Goal: Task Accomplishment & Management: Complete application form

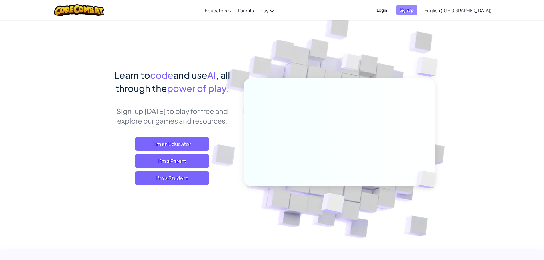
click at [417, 11] on span "Sign Up" at bounding box center [406, 10] width 21 height 11
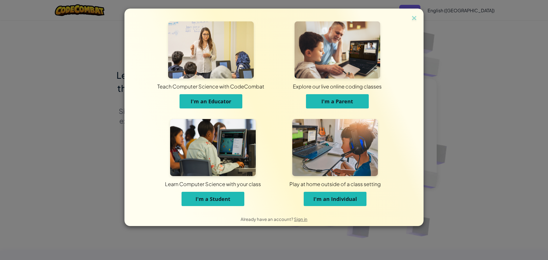
click at [187, 201] on button "I'm a Student" at bounding box center [213, 199] width 63 height 14
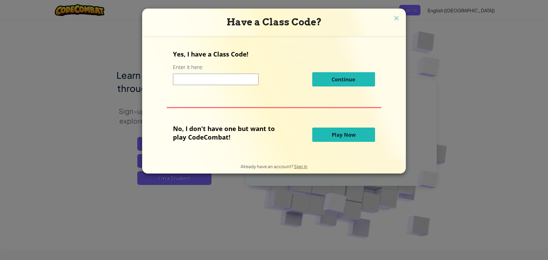
click at [205, 82] on input at bounding box center [216, 79] width 86 height 11
type input "cooklucknose"
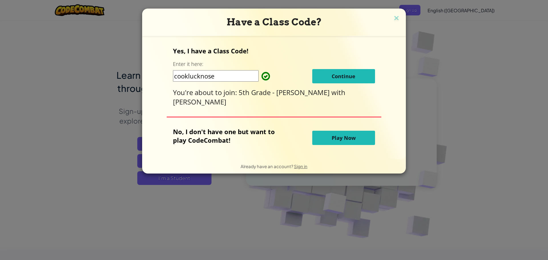
click at [335, 74] on span "Continue" at bounding box center [344, 76] width 24 height 7
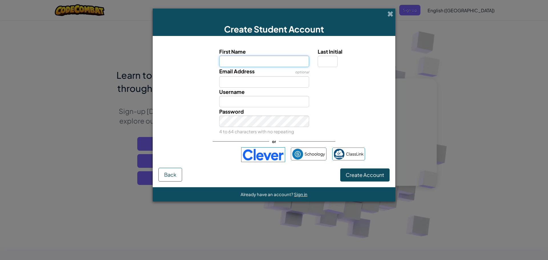
click at [277, 59] on input "First Name" at bounding box center [264, 61] width 90 height 11
type input "levirogers"
type input "Levirogers"
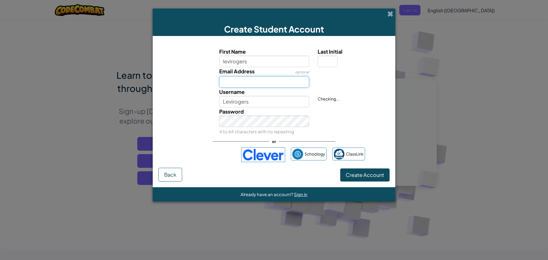
click at [235, 84] on input "Email Address" at bounding box center [264, 81] width 90 height 11
type input "levirogers@calschools.com"
click at [366, 175] on span "Create Account" at bounding box center [365, 175] width 39 height 7
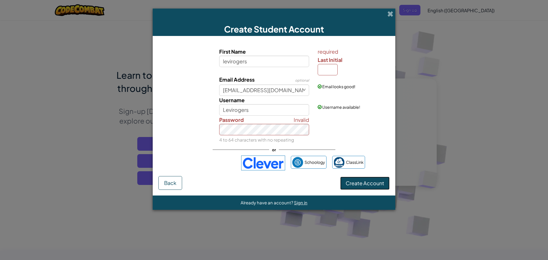
click at [346, 184] on span "Create Account" at bounding box center [365, 183] width 39 height 7
click at [349, 187] on button "Create Account" at bounding box center [364, 183] width 49 height 13
click at [328, 71] on input "Last Initial" at bounding box center [328, 69] width 20 height 11
type input "r"
click at [385, 184] on button "Create Account" at bounding box center [364, 183] width 49 height 13
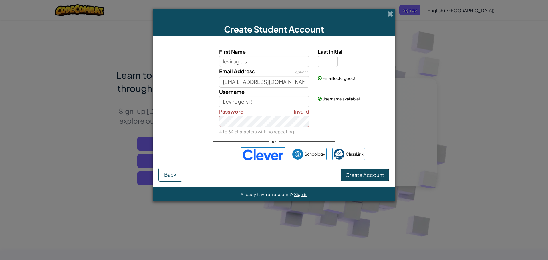
drag, startPoint x: 368, startPoint y: 172, endPoint x: 371, endPoint y: 168, distance: 4.1
click at [371, 168] on button "Create Account" at bounding box center [364, 174] width 49 height 13
click at [369, 174] on span "Create Account" at bounding box center [365, 175] width 39 height 7
click at [347, 169] on button "Create Account" at bounding box center [364, 174] width 49 height 13
click at [350, 182] on form "First Name levirogers Last Initial r Email Address optional levirogers@calschoo…" at bounding box center [274, 111] width 243 height 151
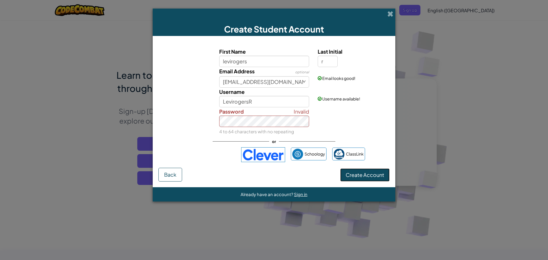
click at [352, 176] on span "Create Account" at bounding box center [365, 175] width 39 height 7
drag, startPoint x: 352, startPoint y: 176, endPoint x: 345, endPoint y: 169, distance: 9.9
click at [345, 169] on button "Create Account" at bounding box center [364, 174] width 49 height 13
click at [267, 103] on input "LevirogersR" at bounding box center [264, 101] width 90 height 11
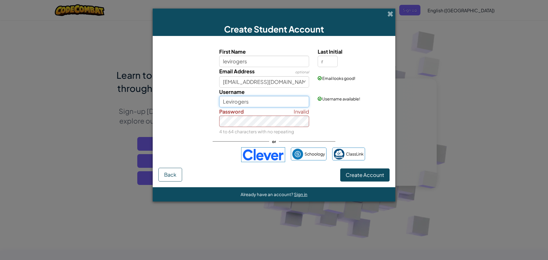
type input "Levirogers"
click at [349, 172] on button "Create Account" at bounding box center [364, 174] width 49 height 13
click at [343, 169] on button "Create Account" at bounding box center [364, 174] width 49 height 13
drag, startPoint x: 343, startPoint y: 169, endPoint x: 351, endPoint y: 176, distance: 10.5
click at [350, 176] on button "Create Account" at bounding box center [364, 174] width 49 height 13
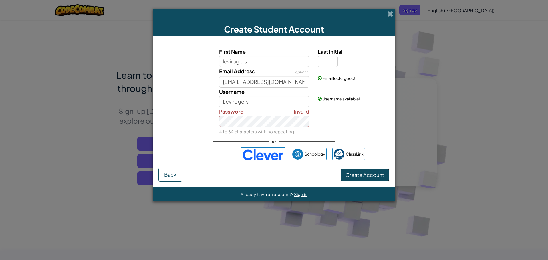
click at [353, 178] on button "Create Account" at bounding box center [364, 174] width 49 height 13
click at [354, 177] on span "Create Account" at bounding box center [365, 175] width 39 height 7
click at [363, 173] on span "Create Account" at bounding box center [365, 175] width 39 height 7
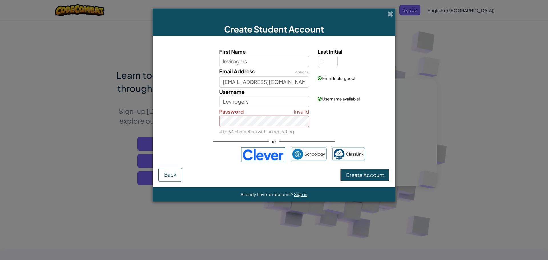
click at [363, 173] on span "Create Account" at bounding box center [365, 175] width 39 height 7
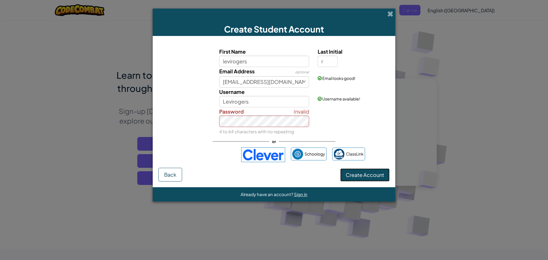
click at [358, 178] on button "Create Account" at bounding box center [364, 174] width 49 height 13
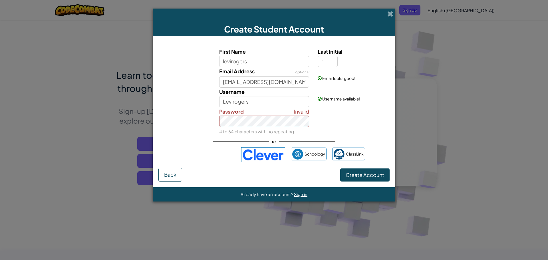
click at [357, 167] on div "First Name levirogers Last Initial r Email Address optional levirogers@calschoo…" at bounding box center [273, 105] width 231 height 126
click at [357, 174] on span "Create Account" at bounding box center [365, 175] width 39 height 7
click at [347, 176] on span "Create Account" at bounding box center [365, 175] width 39 height 7
click at [224, 168] on div "Create Account Back" at bounding box center [273, 175] width 231 height 14
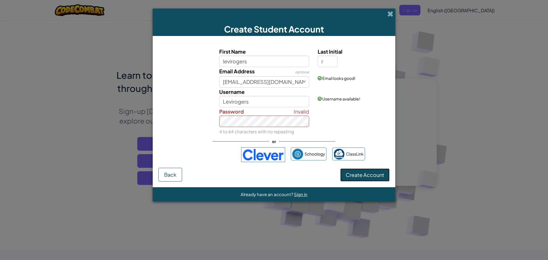
click at [384, 175] on button "Create Account" at bounding box center [364, 174] width 49 height 13
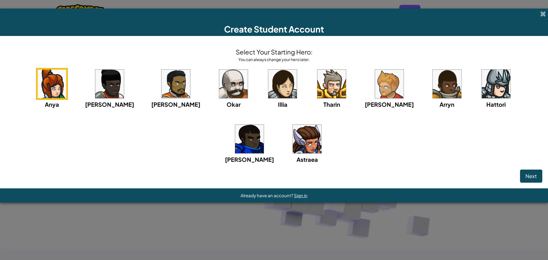
click at [85, 161] on div "Anya Ida Alejandro Okar Illia Tharin Ned Arryn Hattori Gordon Astraea" at bounding box center [274, 123] width 537 height 110
click at [482, 80] on img at bounding box center [496, 84] width 29 height 29
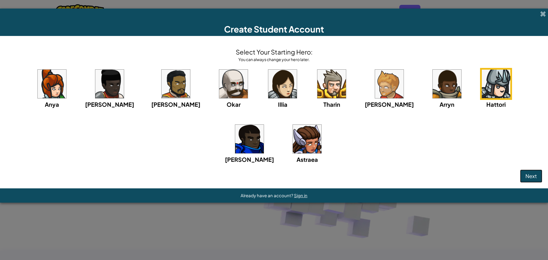
click at [535, 173] on span "Next" at bounding box center [530, 176] width 11 height 7
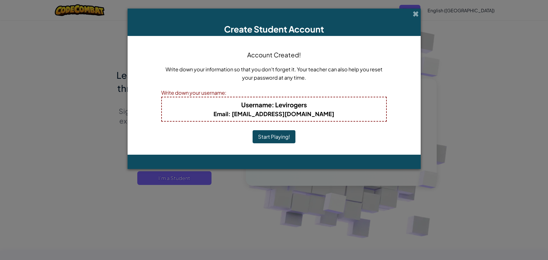
click at [286, 134] on button "Start Playing!" at bounding box center [274, 136] width 43 height 13
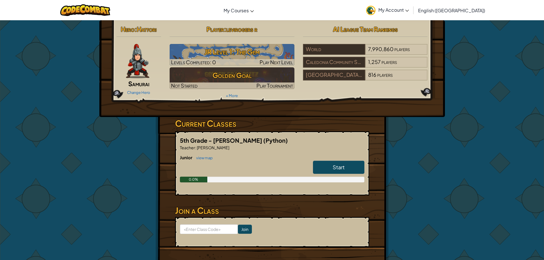
click at [323, 170] on link "Start" at bounding box center [338, 167] width 51 height 13
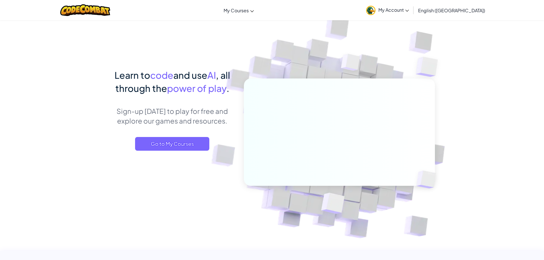
click at [200, 134] on div "Learn to code and use AI , all through the power of play . Sign-up today to pla…" at bounding box center [172, 116] width 126 height 94
click at [141, 145] on span "Go to My Courses" at bounding box center [172, 144] width 74 height 14
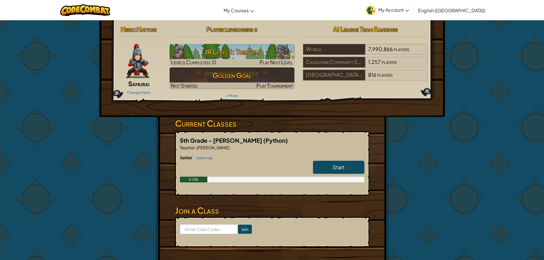
click at [353, 171] on link "Start" at bounding box center [338, 167] width 51 height 13
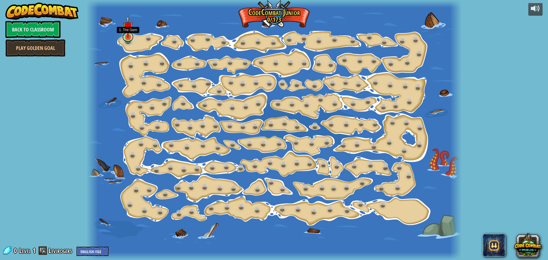
click at [126, 38] on link at bounding box center [127, 36] width 11 height 11
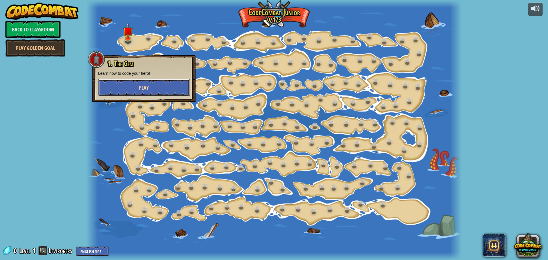
click at [165, 90] on button "Play" at bounding box center [144, 87] width 92 height 17
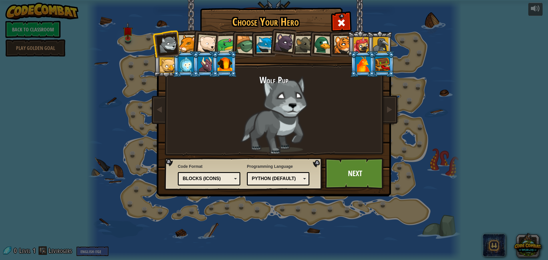
click at [317, 44] on div at bounding box center [323, 44] width 19 height 19
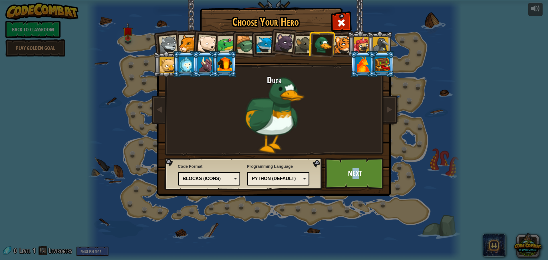
drag, startPoint x: 358, startPoint y: 172, endPoint x: 351, endPoint y: 174, distance: 6.8
click at [351, 174] on link "Next" at bounding box center [355, 173] width 60 height 31
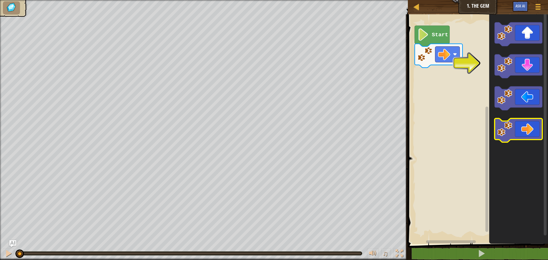
click at [500, 132] on image "Blockly Workspace" at bounding box center [505, 128] width 15 height 15
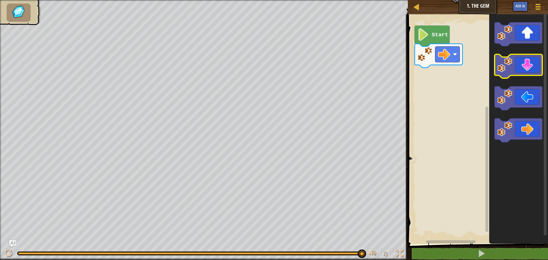
click at [507, 66] on image "Blockly Workspace" at bounding box center [505, 64] width 15 height 15
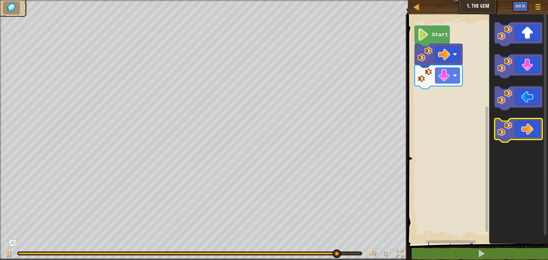
click at [516, 133] on icon "Blockly Workspace" at bounding box center [519, 130] width 48 height 24
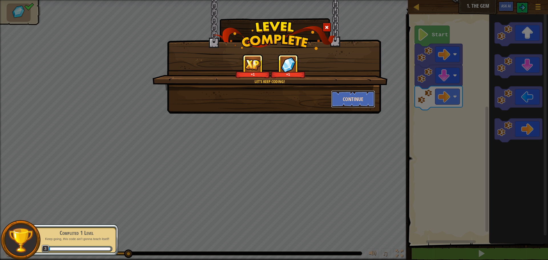
click at [341, 100] on button "Continue" at bounding box center [353, 98] width 44 height 17
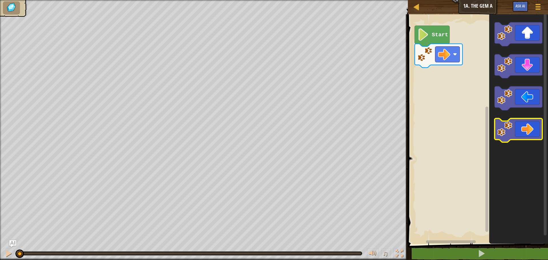
click at [522, 138] on g "Blockly Workspace" at bounding box center [519, 130] width 48 height 24
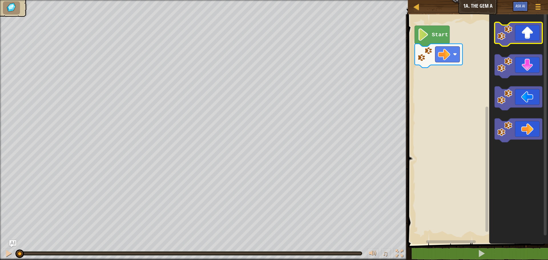
click at [499, 40] on icon "Blockly Workspace" at bounding box center [519, 34] width 48 height 24
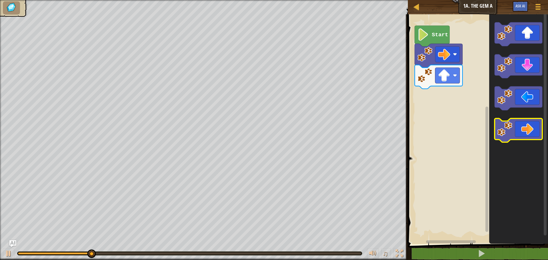
click at [513, 138] on icon "Blockly Workspace" at bounding box center [519, 130] width 48 height 24
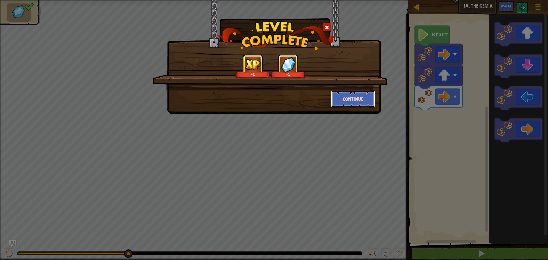
drag, startPoint x: 373, startPoint y: 93, endPoint x: 367, endPoint y: 94, distance: 5.5
click at [367, 94] on button "Continue" at bounding box center [353, 98] width 44 height 17
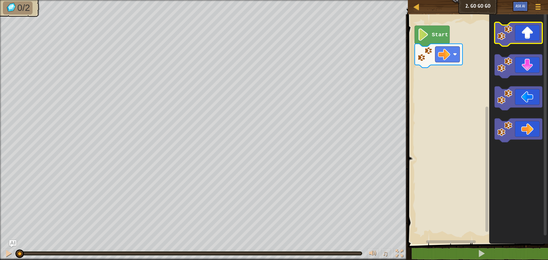
click at [518, 34] on icon "Blockly Workspace" at bounding box center [519, 34] width 48 height 24
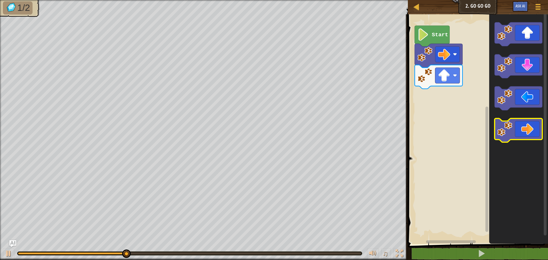
click at [520, 126] on icon "Blockly Workspace" at bounding box center [519, 130] width 48 height 24
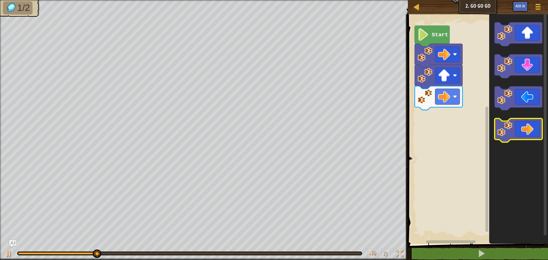
click at [521, 127] on icon "Blockly Workspace" at bounding box center [519, 130] width 48 height 24
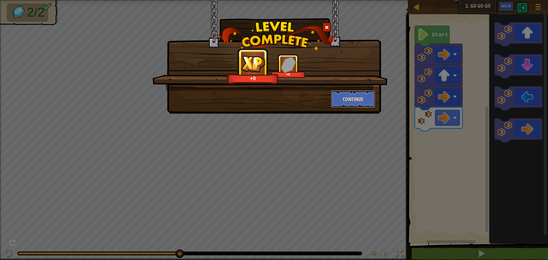
click at [333, 94] on button "Continue" at bounding box center [353, 98] width 44 height 17
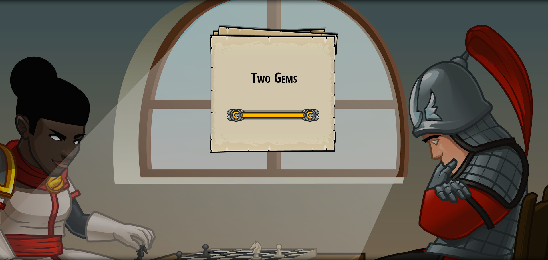
click at [292, 140] on div "Two Gems Goals Start Level Error loading from server. Try refreshing the page. …" at bounding box center [274, 89] width 128 height 128
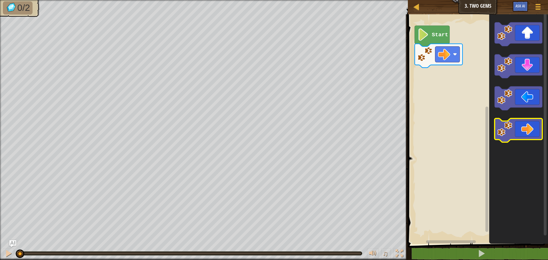
click at [510, 133] on image "Blockly Workspace" at bounding box center [505, 128] width 15 height 15
click at [510, 130] on image "Blockly Workspace" at bounding box center [505, 128] width 15 height 15
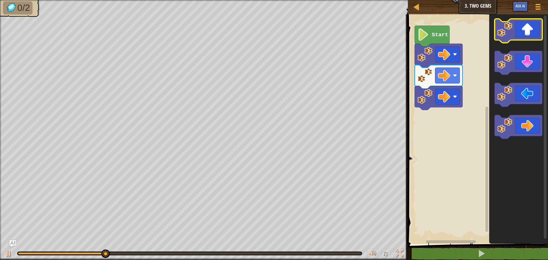
click at [526, 39] on icon "Blockly Workspace" at bounding box center [519, 31] width 48 height 24
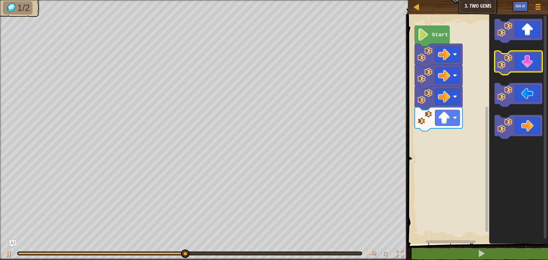
click at [528, 73] on rect "Blockly Workspace" at bounding box center [519, 63] width 48 height 24
click at [529, 67] on g "Blockly Workspace" at bounding box center [519, 79] width 48 height 120
click at [531, 69] on icon "Blockly Workspace" at bounding box center [519, 63] width 48 height 24
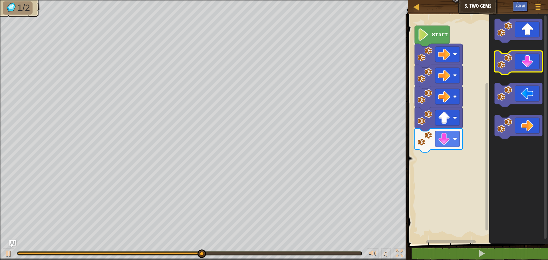
click at [531, 69] on icon "Blockly Workspace" at bounding box center [519, 63] width 48 height 24
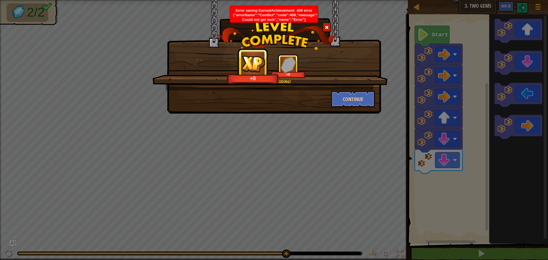
click at [345, 90] on div "You're learning coding! +0 +0" at bounding box center [269, 72] width 235 height 36
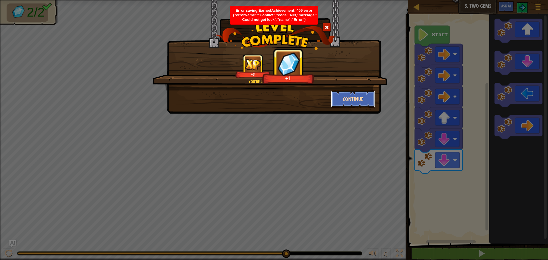
click at [342, 91] on button "Continue" at bounding box center [353, 98] width 44 height 17
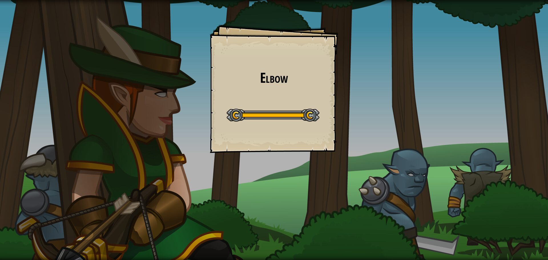
click at [248, 45] on div "Elbow Goals Start Level Error loading from server. Try refreshing the page. You…" at bounding box center [274, 89] width 128 height 128
drag, startPoint x: 376, startPoint y: 69, endPoint x: 339, endPoint y: 73, distance: 37.5
click at [347, 73] on div "Elbow Goals Start Level Error loading from server. Try refreshing the page. You…" at bounding box center [274, 130] width 548 height 260
click at [320, 79] on h1 "Elbow" at bounding box center [274, 77] width 117 height 15
drag, startPoint x: 285, startPoint y: 84, endPoint x: 266, endPoint y: 29, distance: 58.9
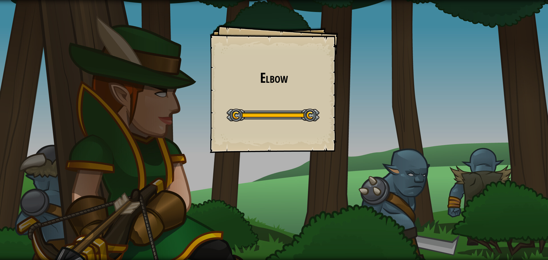
click at [266, 29] on div "Elbow Goals Start Level Error loading from server. Try refreshing the page. You…" at bounding box center [274, 89] width 128 height 128
click at [204, 0] on html "Elbow Goals Start Level Error loading from server. Try refreshing the page. You…" at bounding box center [274, 0] width 548 height 0
drag, startPoint x: 202, startPoint y: 129, endPoint x: 212, endPoint y: 120, distance: 13.1
click at [212, 120] on div "Elbow Goals Start Level Error loading from server. Try refreshing the page. You…" at bounding box center [274, 130] width 548 height 260
click at [212, 120] on div "Elbow Goals Start Level Error loading from server. Try refreshing the page. You…" at bounding box center [274, 89] width 128 height 128
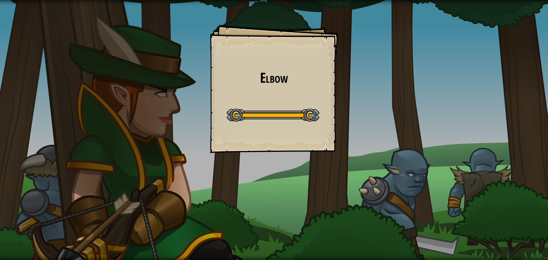
drag, startPoint x: 211, startPoint y: 121, endPoint x: 210, endPoint y: 126, distance: 5.4
click at [210, 126] on div "Elbow Goals Start Level Error loading from server. Try refreshing the page. You…" at bounding box center [274, 130] width 548 height 260
click at [206, 138] on div "Elbow Goals Start Level Error loading from server. Try refreshing the page. You…" at bounding box center [274, 130] width 548 height 260
drag, startPoint x: 199, startPoint y: 136, endPoint x: 250, endPoint y: 102, distance: 61.2
click at [246, 121] on div "Elbow Goals Start Level Error loading from server. Try refreshing the page. You…" at bounding box center [274, 130] width 548 height 260
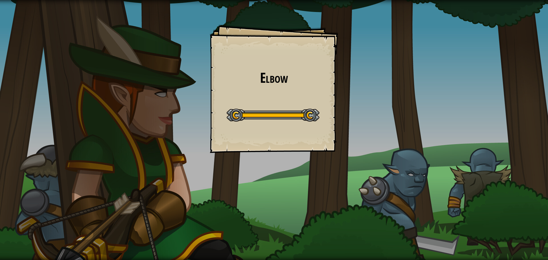
drag, startPoint x: 250, startPoint y: 102, endPoint x: 255, endPoint y: 100, distance: 6.0
click at [253, 101] on div "Elbow Goals Start Level Error loading from server. Try refreshing the page. You…" at bounding box center [274, 89] width 128 height 128
drag, startPoint x: 166, startPoint y: 127, endPoint x: 162, endPoint y: 106, distance: 21.3
click at [160, 107] on div "Elbow Goals Start Level Error loading from server. Try refreshing the page. You…" at bounding box center [274, 130] width 548 height 260
drag, startPoint x: 174, startPoint y: 102, endPoint x: 208, endPoint y: 88, distance: 36.6
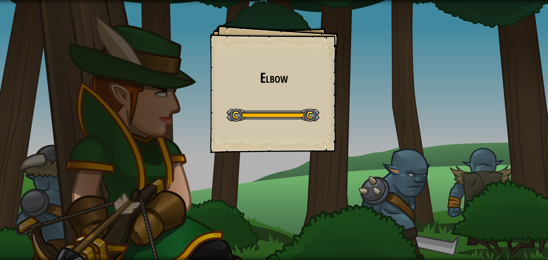
click at [191, 95] on div "Elbow Goals Start Level Error loading from server. Try refreshing the page. You…" at bounding box center [274, 130] width 548 height 260
drag, startPoint x: 230, startPoint y: 86, endPoint x: 276, endPoint y: 91, distance: 46.0
click at [263, 88] on div "Elbow Goals Start Level Error loading from server. Try refreshing the page. You…" at bounding box center [274, 130] width 548 height 260
click at [283, 120] on div at bounding box center [273, 115] width 93 height 13
click at [273, 108] on div "Start Level" at bounding box center [273, 114] width 93 height 23
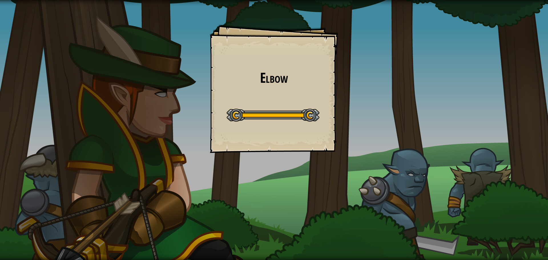
drag, startPoint x: 271, startPoint y: 113, endPoint x: 271, endPoint y: 116, distance: 3.0
click at [271, 116] on div at bounding box center [273, 115] width 93 height 13
click at [269, 117] on div at bounding box center [273, 115] width 93 height 13
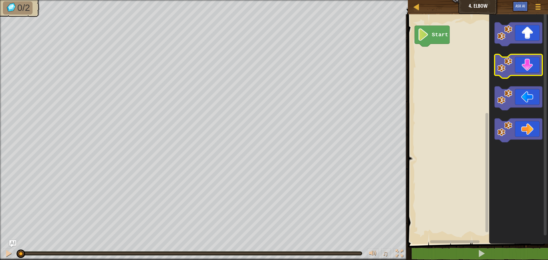
click at [525, 68] on icon "Blockly Workspace" at bounding box center [519, 67] width 48 height 24
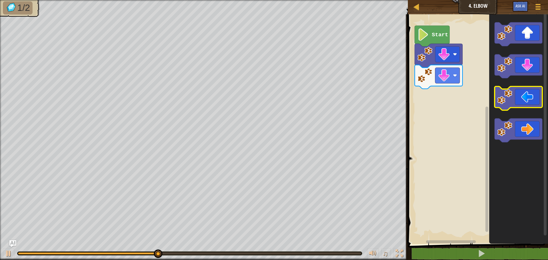
click at [507, 93] on image "Blockly Workspace" at bounding box center [505, 96] width 15 height 15
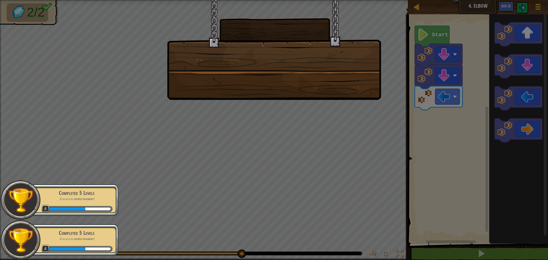
drag, startPoint x: 130, startPoint y: 130, endPoint x: 81, endPoint y: 140, distance: 50.5
click at [81, 140] on div at bounding box center [274, 130] width 548 height 260
drag, startPoint x: 21, startPoint y: 176, endPoint x: 72, endPoint y: 152, distance: 56.7
click at [53, 163] on div at bounding box center [274, 130] width 548 height 260
click at [288, 48] on div at bounding box center [274, 50] width 214 height 100
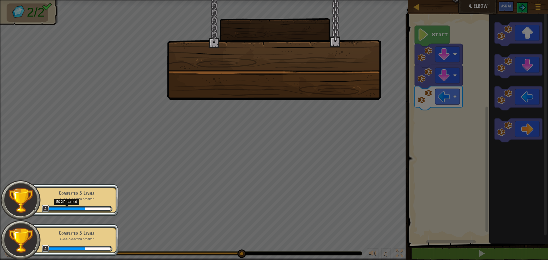
click at [67, 208] on div at bounding box center [66, 209] width 37 height 3
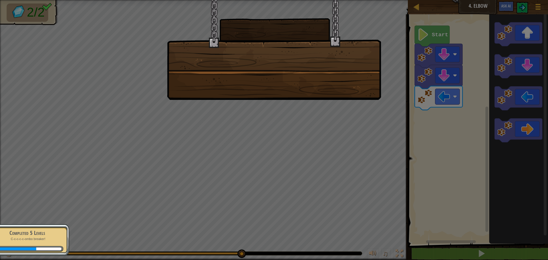
click at [37, 244] on div "Completed 5 Levels C-c-c-c-c-ombo breaker! 4" at bounding box center [24, 240] width 90 height 32
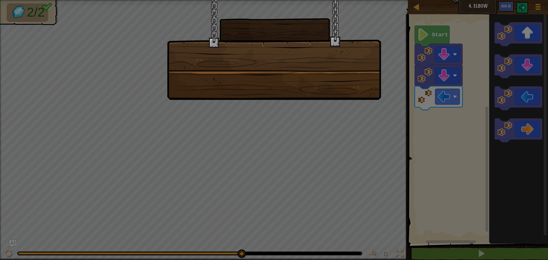
drag, startPoint x: 279, startPoint y: 91, endPoint x: 275, endPoint y: 150, distance: 58.7
click at [288, 107] on div at bounding box center [274, 130] width 548 height 260
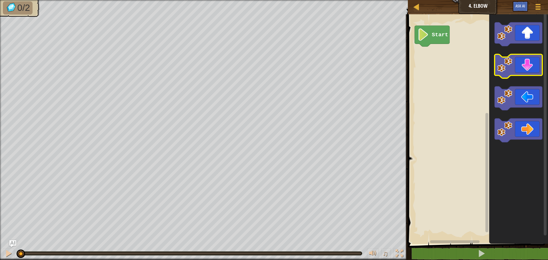
click at [514, 69] on icon "Blockly Workspace" at bounding box center [519, 67] width 48 height 24
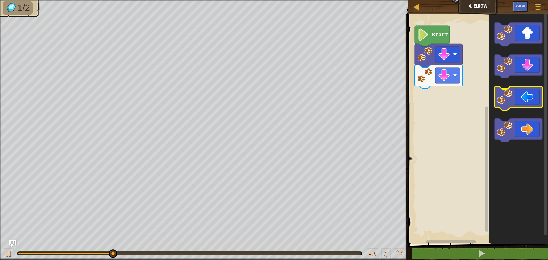
click at [514, 106] on icon "Blockly Workspace" at bounding box center [519, 98] width 48 height 24
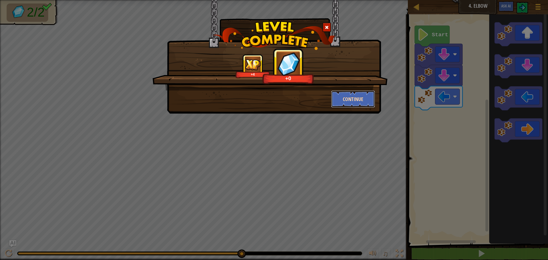
drag, startPoint x: 356, startPoint y: 98, endPoint x: 361, endPoint y: 98, distance: 5.1
click at [361, 98] on button "Continue" at bounding box center [353, 98] width 44 height 17
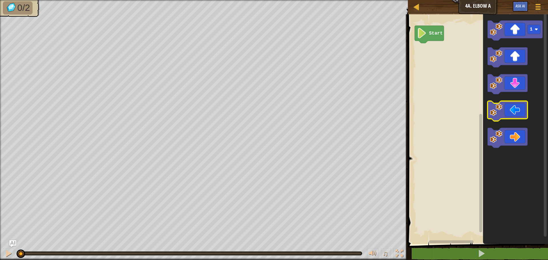
click at [507, 109] on icon "Blockly Workspace" at bounding box center [508, 111] width 40 height 20
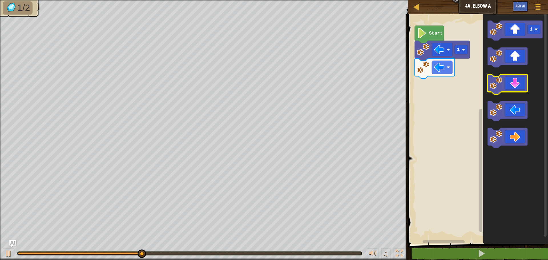
click at [497, 90] on icon "Blockly Workspace" at bounding box center [508, 84] width 40 height 20
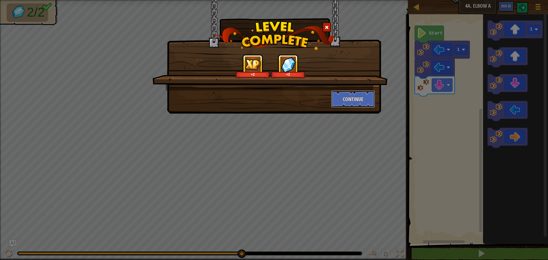
click at [360, 99] on button "Continue" at bounding box center [353, 98] width 44 height 17
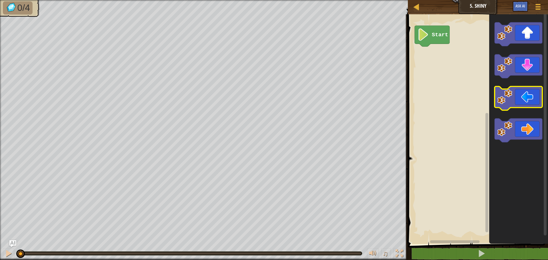
click at [533, 95] on icon "Blockly Workspace" at bounding box center [519, 98] width 48 height 24
click at [534, 94] on icon "Blockly Workspace" at bounding box center [519, 98] width 48 height 24
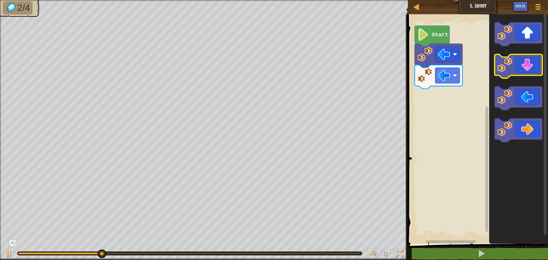
click at [529, 74] on icon "Blockly Workspace" at bounding box center [519, 67] width 48 height 24
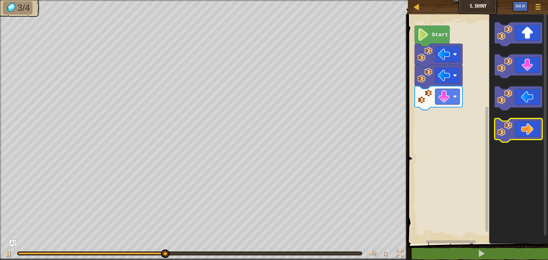
click at [505, 134] on image "Blockly Workspace" at bounding box center [505, 128] width 15 height 15
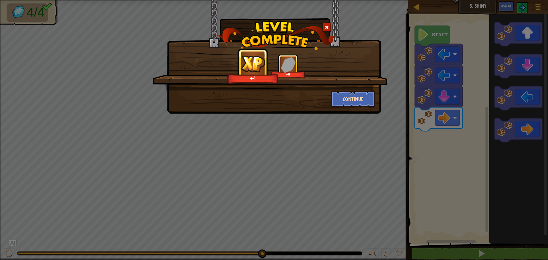
drag, startPoint x: 328, startPoint y: 97, endPoint x: 331, endPoint y: 97, distance: 3.2
click at [331, 97] on div "Continue" at bounding box center [353, 98] width 53 height 17
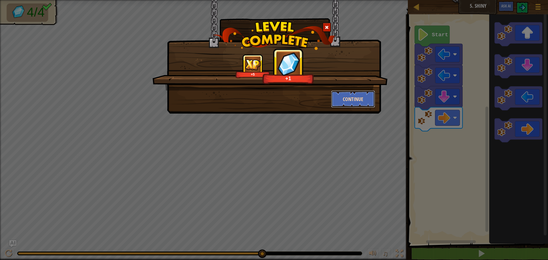
click at [334, 95] on button "Continue" at bounding box center [353, 98] width 44 height 17
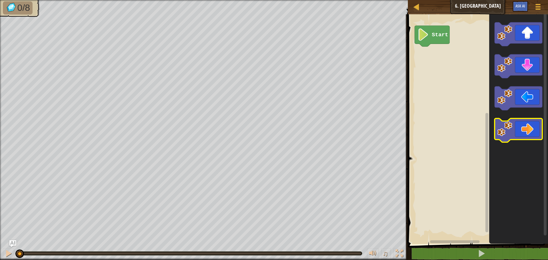
click at [513, 136] on icon "Blockly Workspace" at bounding box center [519, 130] width 48 height 24
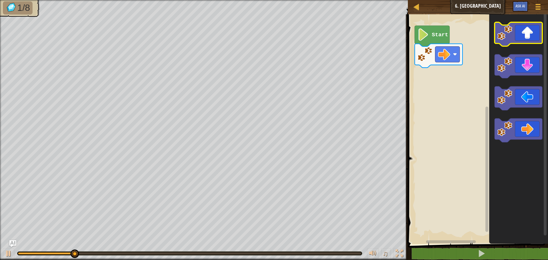
click at [520, 30] on icon "Blockly Workspace" at bounding box center [519, 34] width 48 height 24
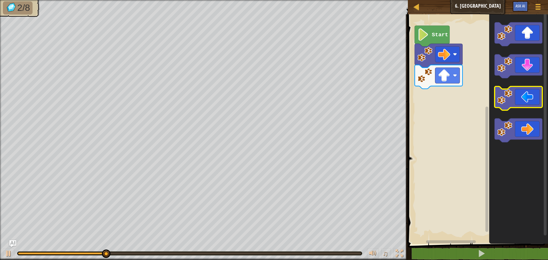
click at [510, 109] on rect "Blockly Workspace" at bounding box center [519, 98] width 48 height 24
click at [513, 102] on icon "Blockly Workspace" at bounding box center [519, 98] width 48 height 24
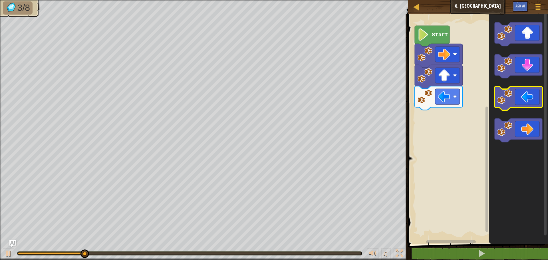
click at [511, 100] on image "Blockly Workspace" at bounding box center [505, 96] width 15 height 15
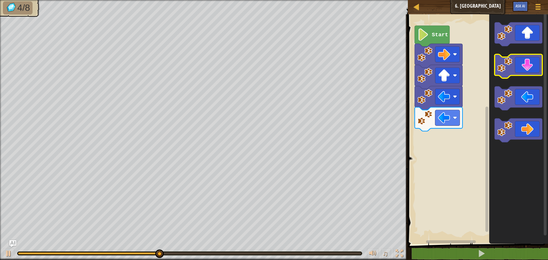
click at [526, 71] on icon "Blockly Workspace" at bounding box center [519, 67] width 48 height 24
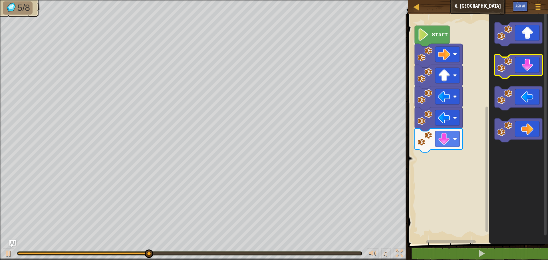
click at [526, 71] on icon "Blockly Workspace" at bounding box center [519, 67] width 48 height 24
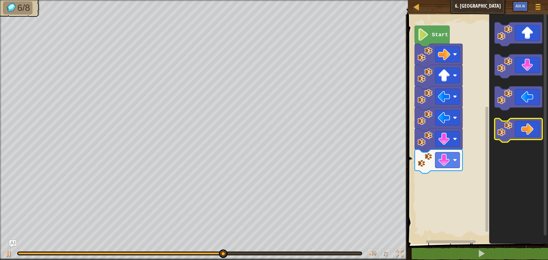
click at [525, 138] on icon "Blockly Workspace" at bounding box center [519, 130] width 48 height 24
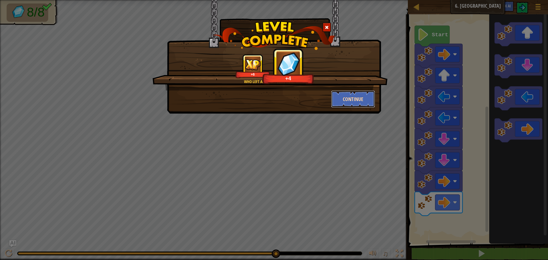
click at [353, 91] on button "Continue" at bounding box center [353, 98] width 44 height 17
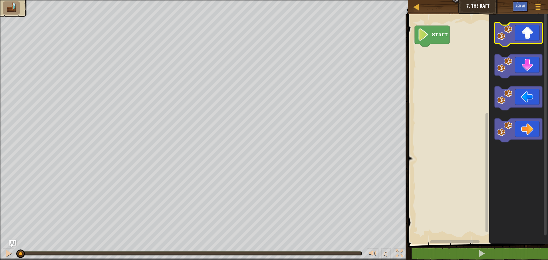
click at [515, 30] on icon "Blockly Workspace" at bounding box center [519, 34] width 48 height 24
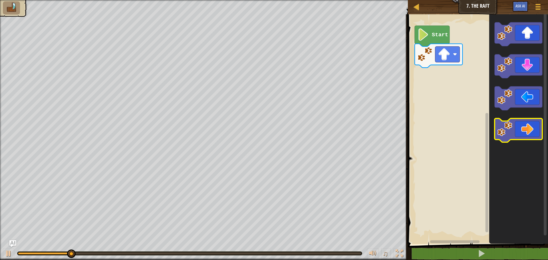
click at [510, 124] on image "Blockly Workspace" at bounding box center [505, 128] width 15 height 15
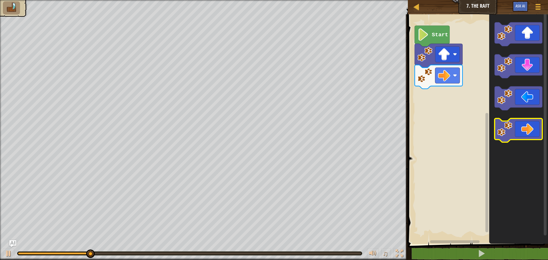
click at [510, 127] on image "Blockly Workspace" at bounding box center [505, 128] width 15 height 15
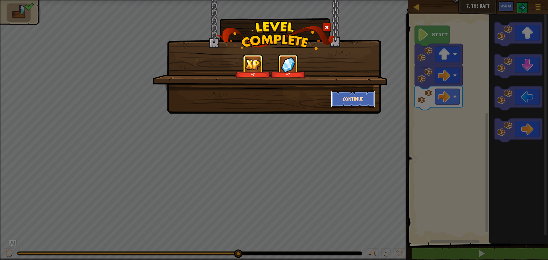
click at [363, 98] on button "Continue" at bounding box center [353, 98] width 44 height 17
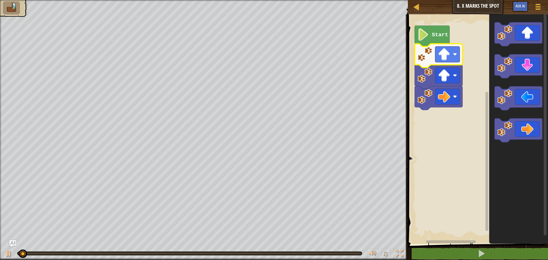
click at [432, 59] on image "Blockly Workspace" at bounding box center [425, 54] width 15 height 15
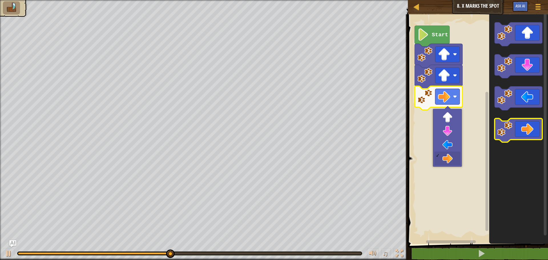
click at [518, 136] on g "Blockly Workspace" at bounding box center [519, 130] width 48 height 24
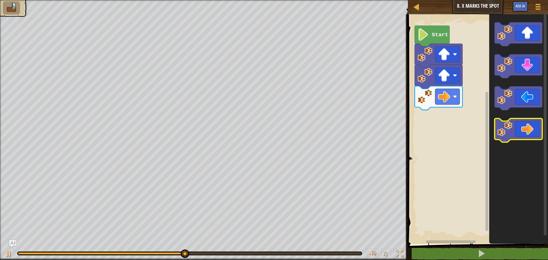
click at [519, 135] on icon "Blockly Workspace" at bounding box center [519, 130] width 48 height 24
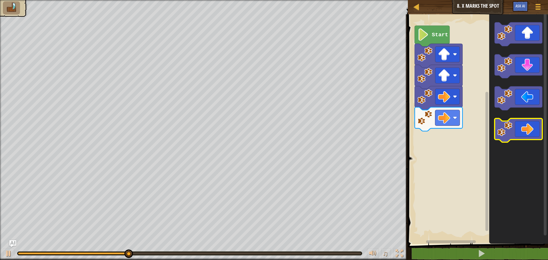
click at [516, 134] on icon "Blockly Workspace" at bounding box center [519, 130] width 48 height 24
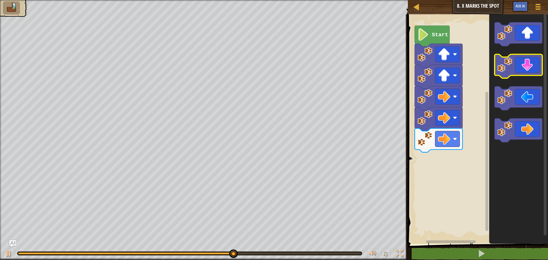
click at [517, 76] on rect "Blockly Workspace" at bounding box center [519, 67] width 48 height 24
click at [517, 69] on icon "Blockly Workspace" at bounding box center [519, 67] width 48 height 24
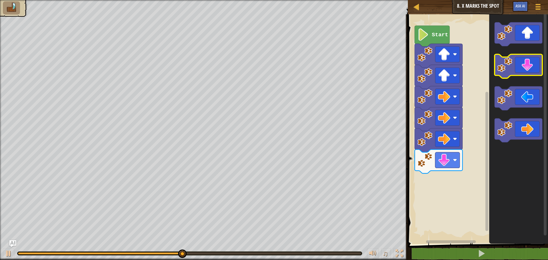
click at [517, 69] on icon "Blockly Workspace" at bounding box center [519, 67] width 48 height 24
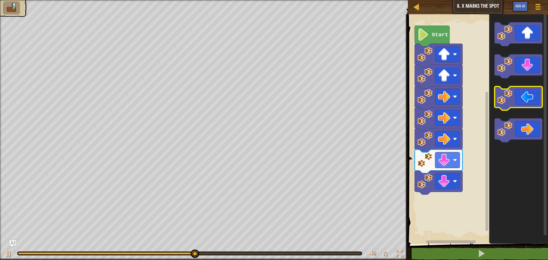
click at [522, 96] on icon "Blockly Workspace" at bounding box center [519, 98] width 48 height 24
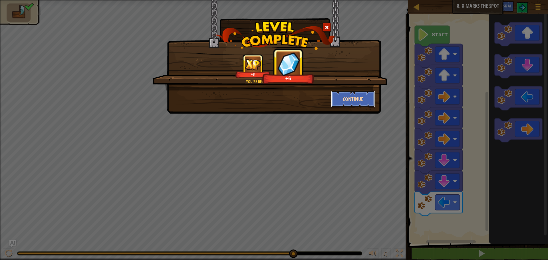
click at [352, 91] on button "Continue" at bounding box center [353, 98] width 44 height 17
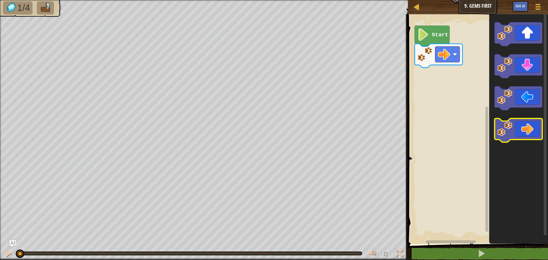
click at [522, 134] on icon "Blockly Workspace" at bounding box center [519, 130] width 48 height 24
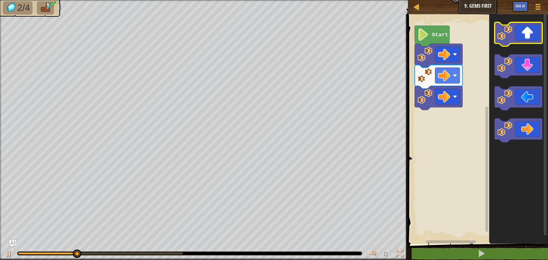
click at [535, 34] on icon "Blockly Workspace" at bounding box center [519, 34] width 48 height 24
